Goal: Task Accomplishment & Management: Use online tool/utility

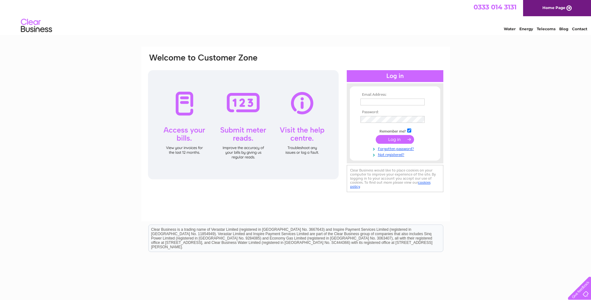
type input "[PERSON_NAME][EMAIL_ADDRESS][DOMAIN_NAME]"
click at [401, 142] on input "submit" at bounding box center [395, 139] width 38 height 9
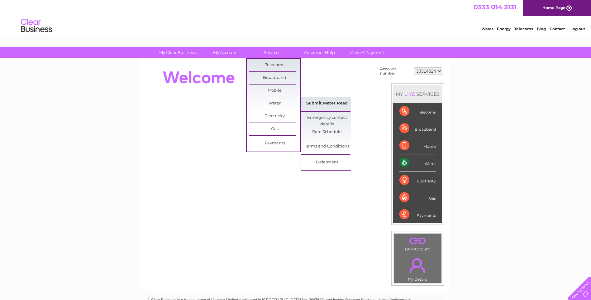
click at [316, 102] on link "Submit Meter Read" at bounding box center [326, 103] width 51 height 12
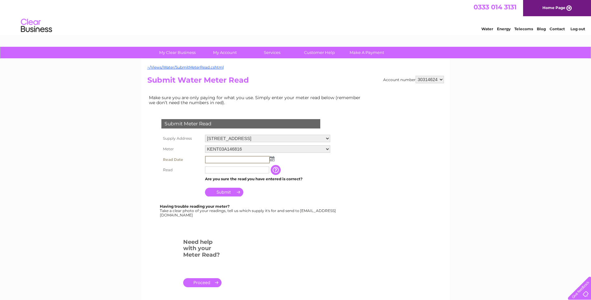
click at [225, 160] on input "text" at bounding box center [237, 159] width 65 height 7
click at [272, 161] on td at bounding box center [267, 159] width 128 height 11
click at [271, 156] on img at bounding box center [271, 158] width 5 height 5
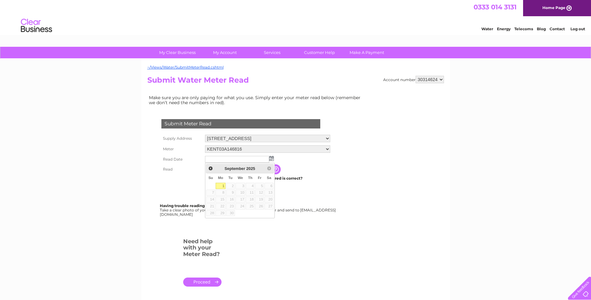
click at [223, 185] on link "1" at bounding box center [221, 185] width 10 height 6
type input "2025/09/01"
click at [223, 170] on input "text" at bounding box center [237, 169] width 64 height 7
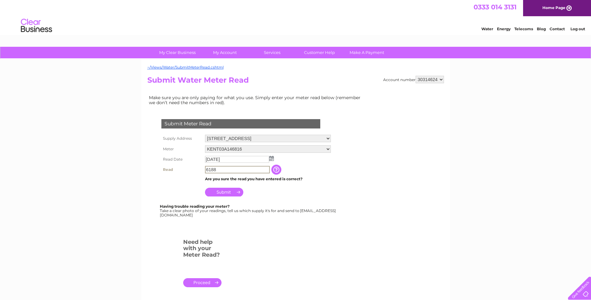
type input "6188"
click at [237, 197] on td "Submit" at bounding box center [267, 189] width 128 height 15
click at [233, 193] on input "Submit" at bounding box center [224, 191] width 38 height 9
